Goal: Task Accomplishment & Management: Manage account settings

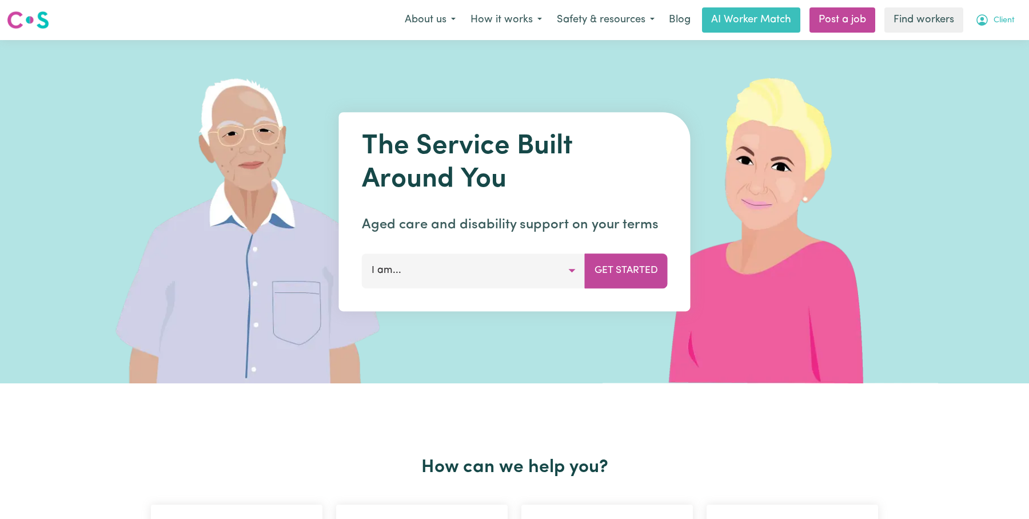
click at [998, 14] on button "Client" at bounding box center [995, 20] width 54 height 24
click at [983, 64] on link "Logout" at bounding box center [976, 66] width 90 height 22
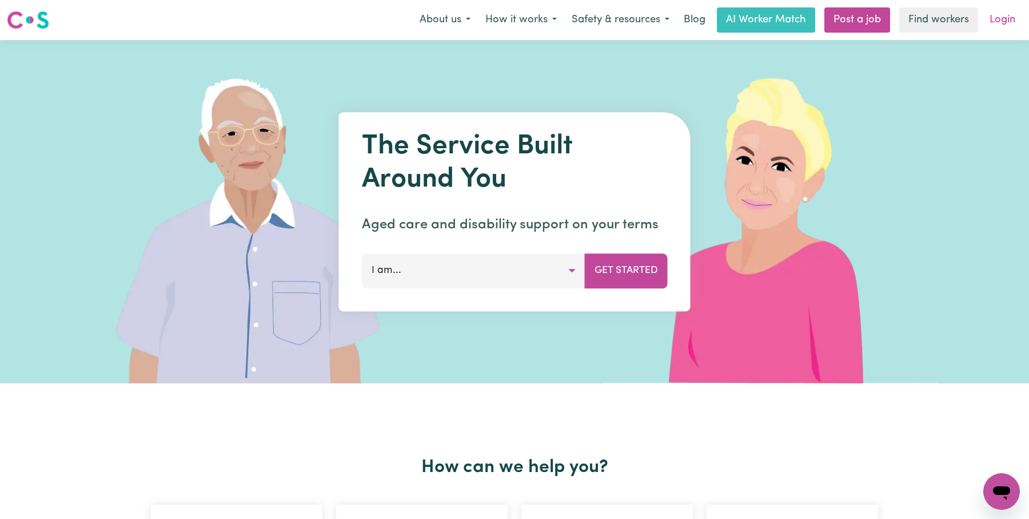
click at [1012, 17] on link "Login" at bounding box center [1002, 19] width 39 height 25
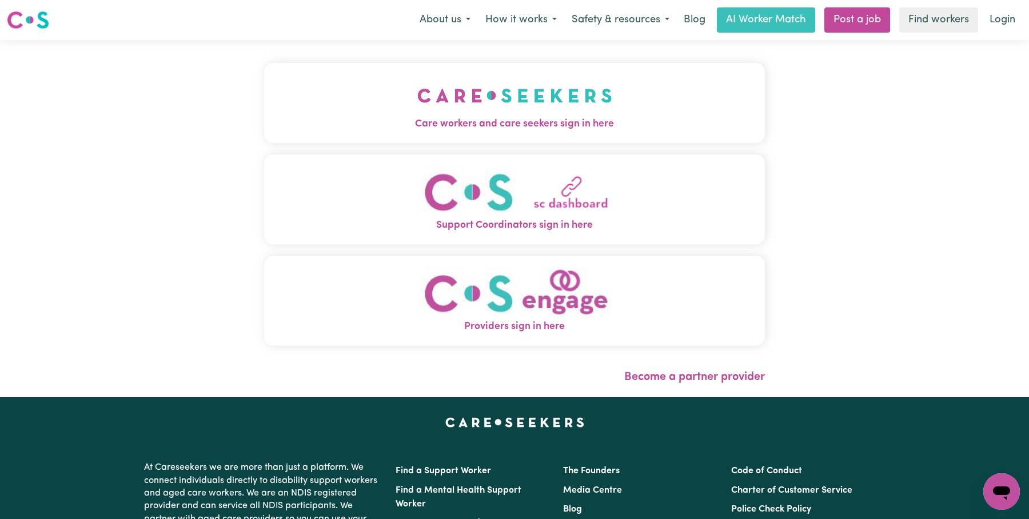
click at [532, 100] on img "Care workers and care seekers sign in here" at bounding box center [514, 95] width 195 height 42
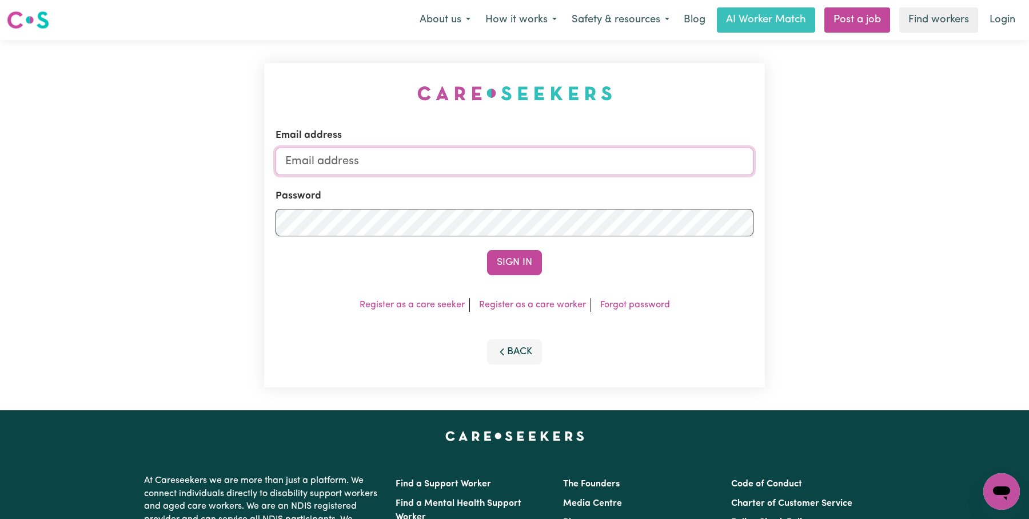
type input "[EMAIL_ADDRESS][DOMAIN_NAME]"
click at [589, 170] on input "[EMAIL_ADDRESS][DOMAIN_NAME]" at bounding box center [515, 161] width 478 height 27
click at [589, 169] on input "[EMAIL_ADDRESS][DOMAIN_NAME]" at bounding box center [515, 161] width 478 height 27
click at [519, 250] on button "Sign In" at bounding box center [514, 262] width 55 height 25
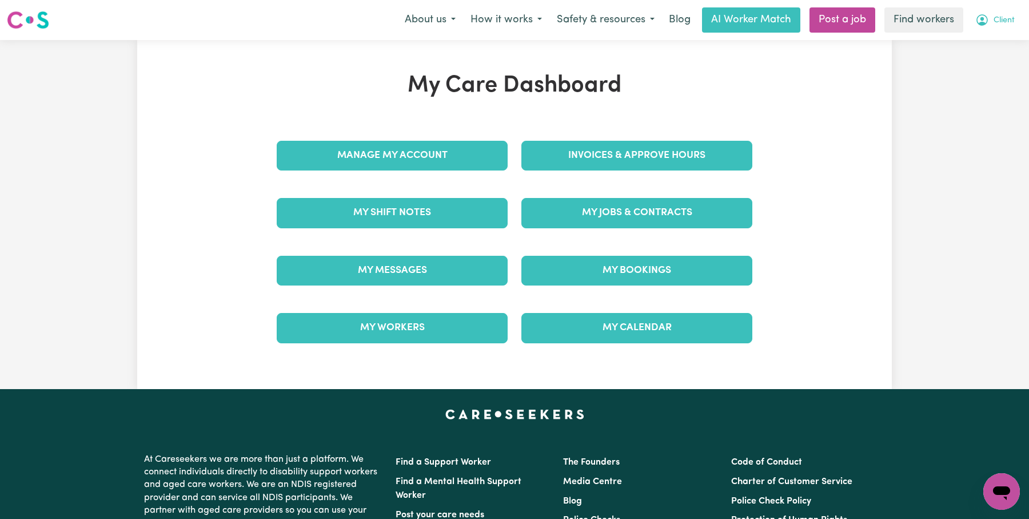
click at [1004, 20] on span "Client" at bounding box center [1004, 20] width 21 height 13
click at [992, 69] on link "Logout" at bounding box center [976, 66] width 90 height 22
